Goal: Task Accomplishment & Management: Use online tool/utility

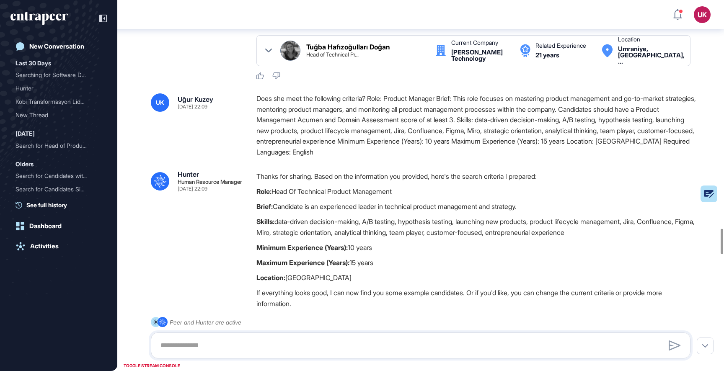
scroll to position [3322, 0]
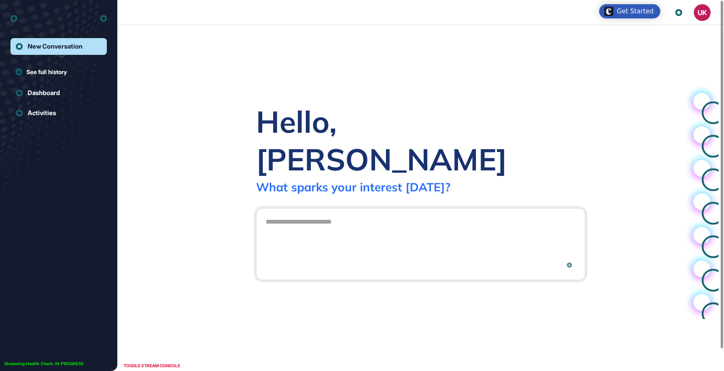
scroll to position [0, 0]
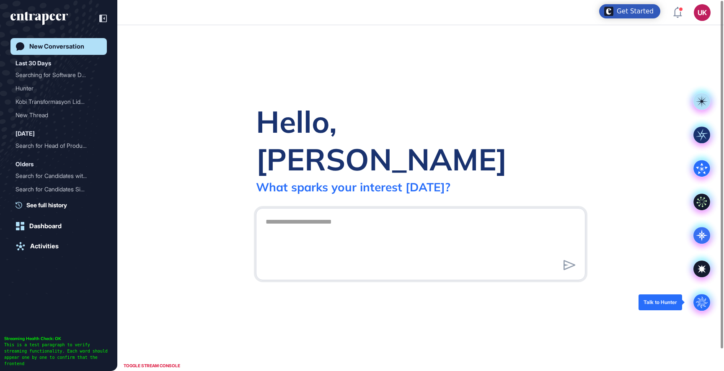
click at [698, 301] on circle at bounding box center [702, 302] width 17 height 17
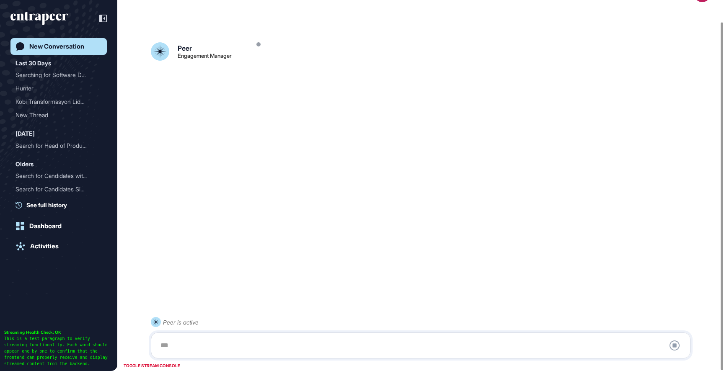
scroll to position [23, 0]
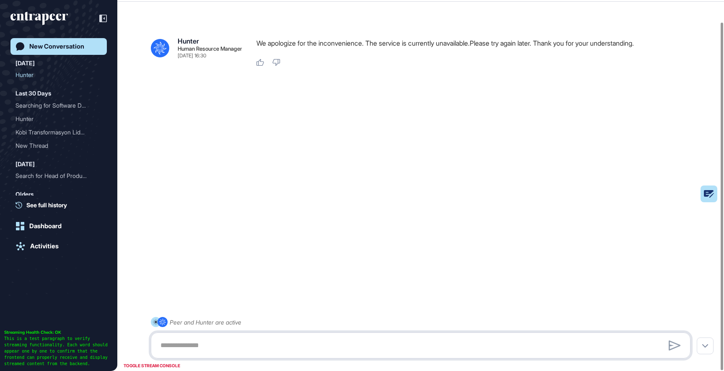
click at [223, 341] on textarea at bounding box center [421, 346] width 531 height 17
click at [57, 16] on icon "entrapeer-logo" at bounding box center [35, 16] width 51 height 7
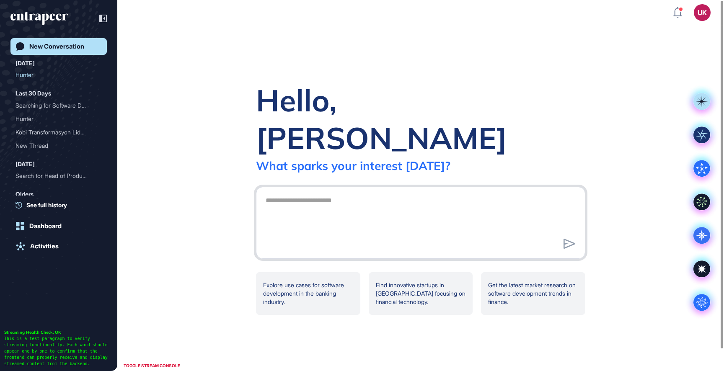
click at [347, 203] on textarea at bounding box center [421, 221] width 320 height 59
type textarea "*****"
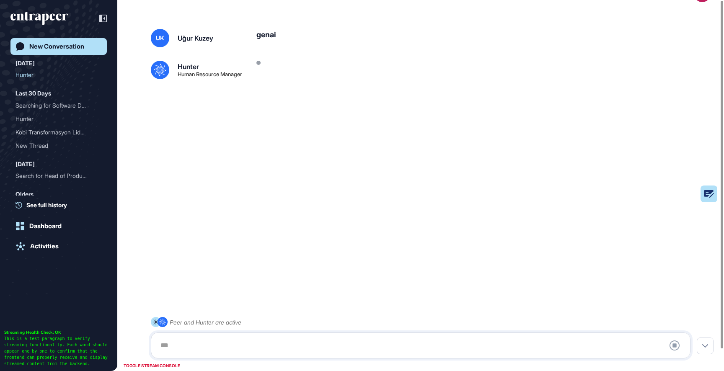
scroll to position [23, 0]
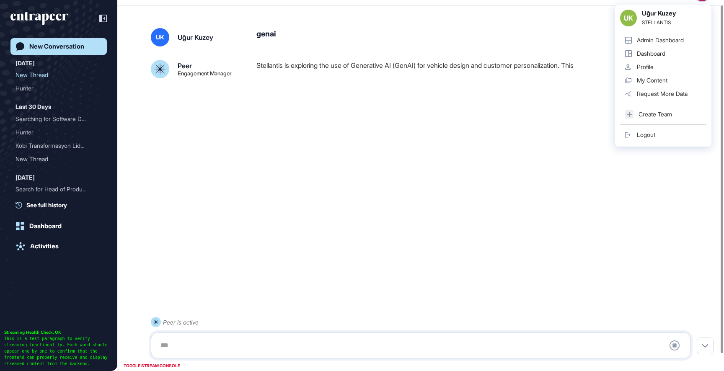
scroll to position [23, 0]
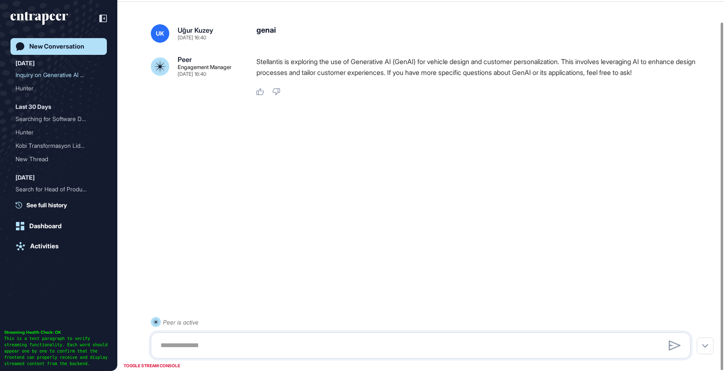
click at [82, 45] on div "New Conversation" at bounding box center [56, 47] width 55 height 8
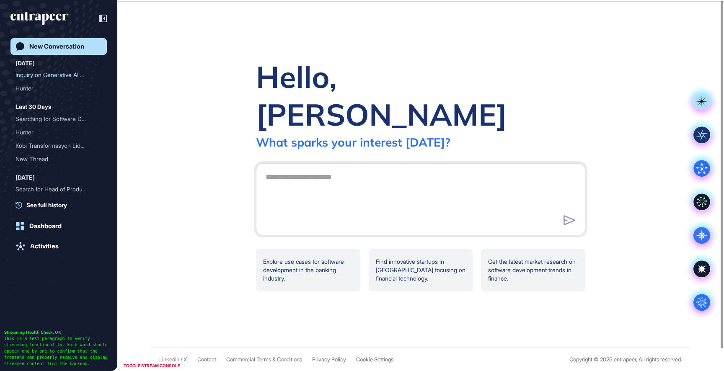
scroll to position [0, 0]
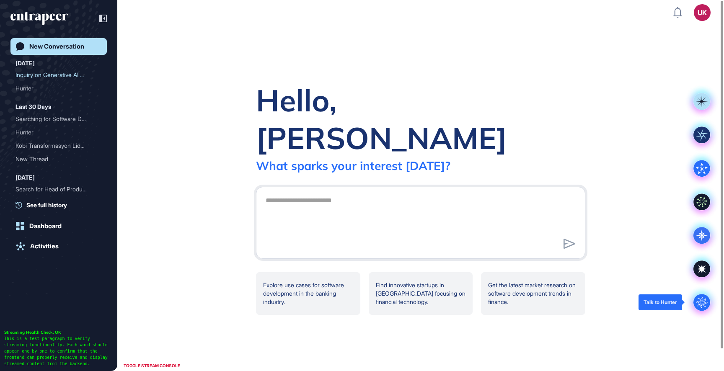
click at [704, 301] on circle at bounding box center [702, 302] width 17 height 17
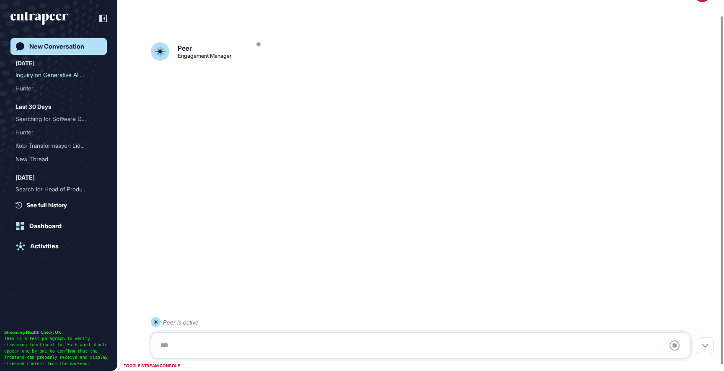
scroll to position [23, 0]
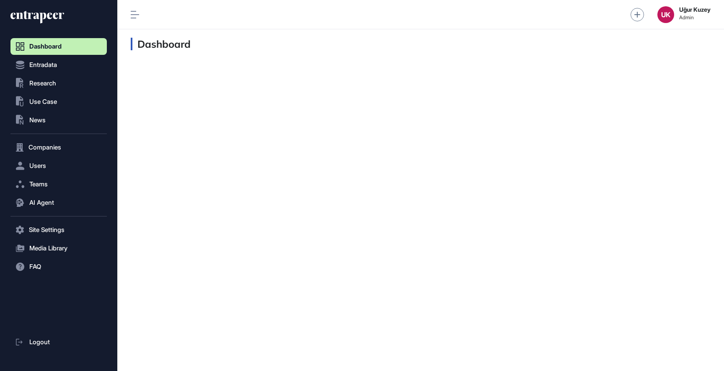
scroll to position [0, 0]
click at [49, 165] on button "Users" at bounding box center [58, 166] width 96 height 17
click at [49, 182] on span "User List" at bounding box center [38, 183] width 23 height 7
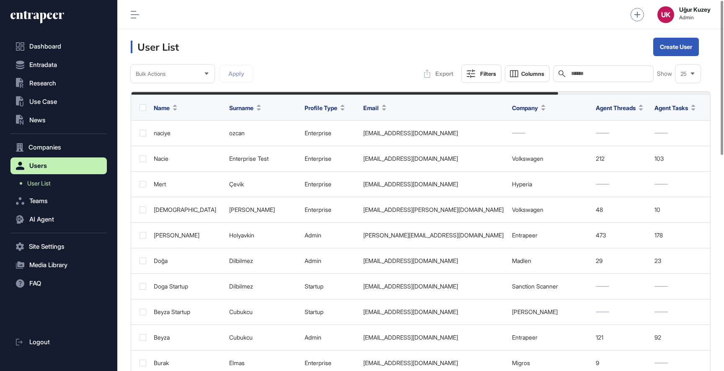
click at [600, 78] on div "Search" at bounding box center [603, 73] width 101 height 17
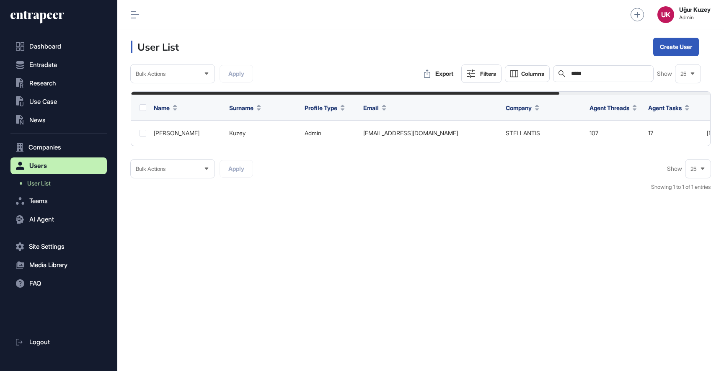
type input "*****"
click at [688, 12] on strong "Uğur Kuzey" at bounding box center [695, 9] width 31 height 7
click at [662, 12] on div "UK" at bounding box center [666, 14] width 17 height 17
